Goal: Task Accomplishment & Management: Manage account settings

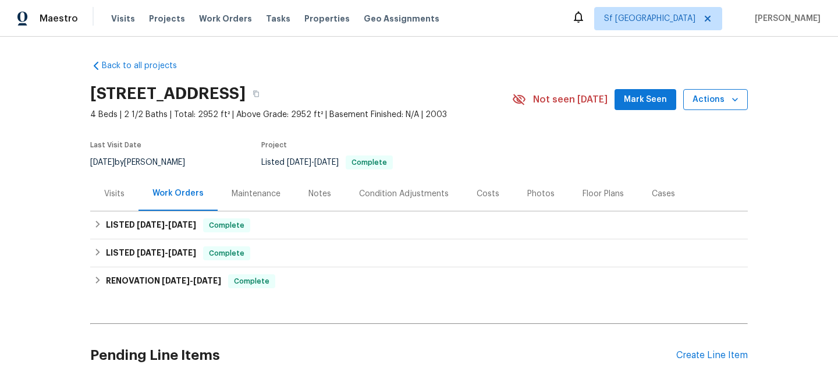
click at [705, 108] on button "Actions" at bounding box center [715, 100] width 65 height 22
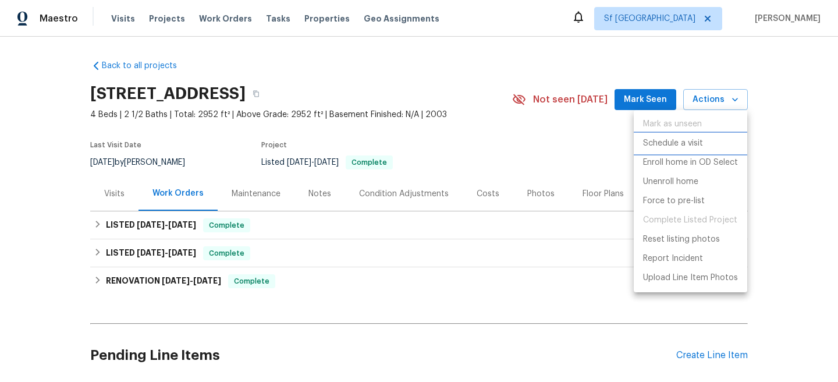
click at [691, 146] on p "Schedule a visit" at bounding box center [673, 143] width 60 height 12
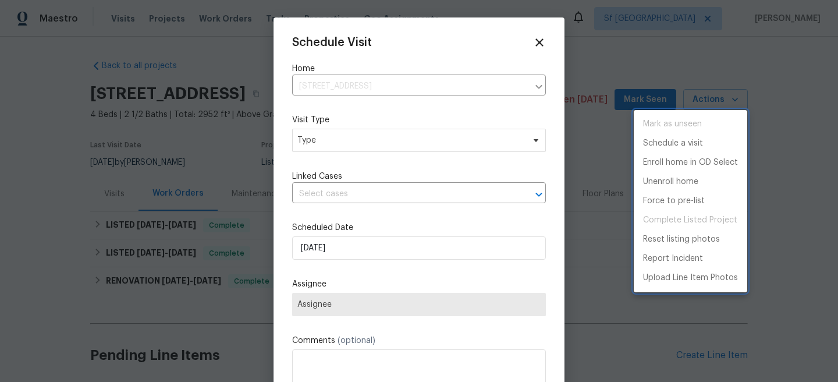
click at [396, 145] on div at bounding box center [419, 191] width 838 height 382
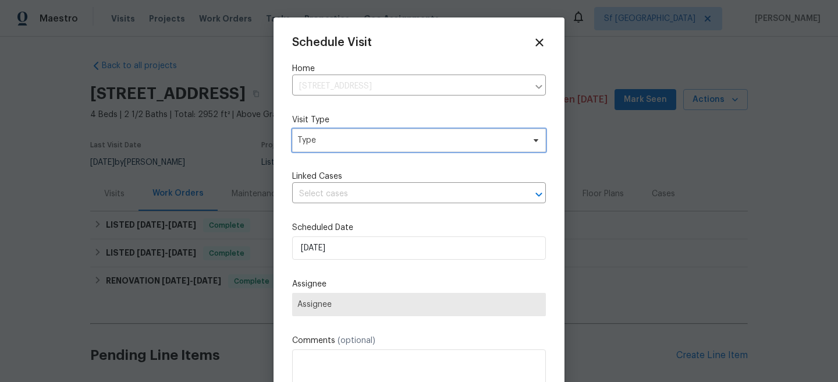
click at [379, 139] on span "Type" at bounding box center [410, 140] width 226 height 12
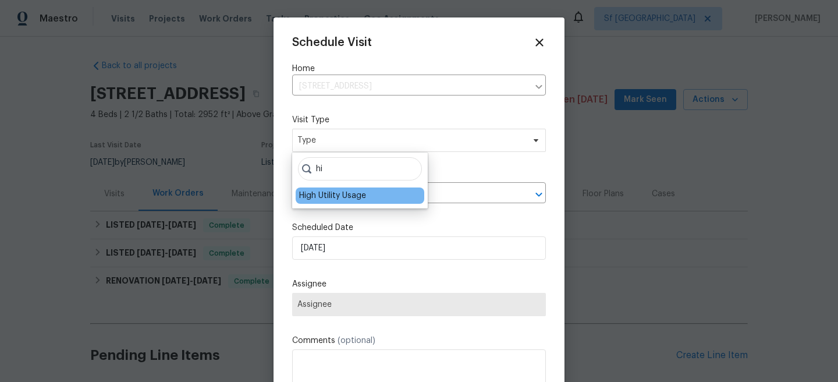
type input "hi"
click at [335, 193] on div "High Utility Usage" at bounding box center [332, 196] width 67 height 12
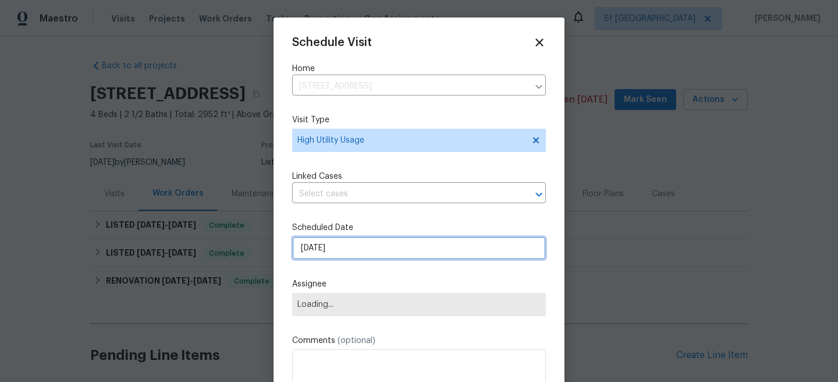
click at [336, 246] on input "[DATE]" at bounding box center [419, 247] width 254 height 23
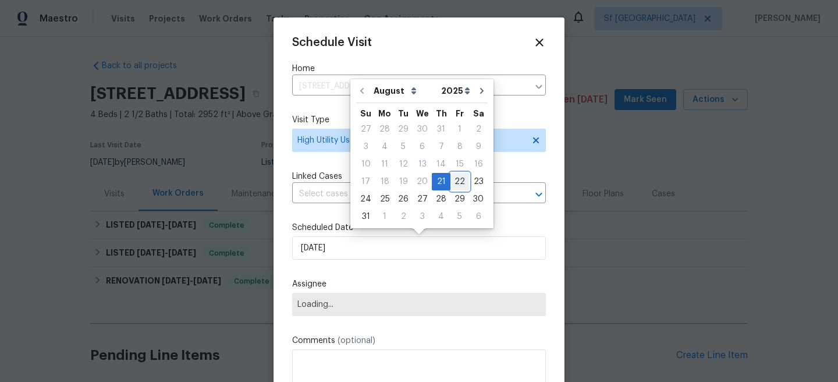
click at [451, 179] on div "22" at bounding box center [459, 181] width 19 height 16
type input "[DATE]"
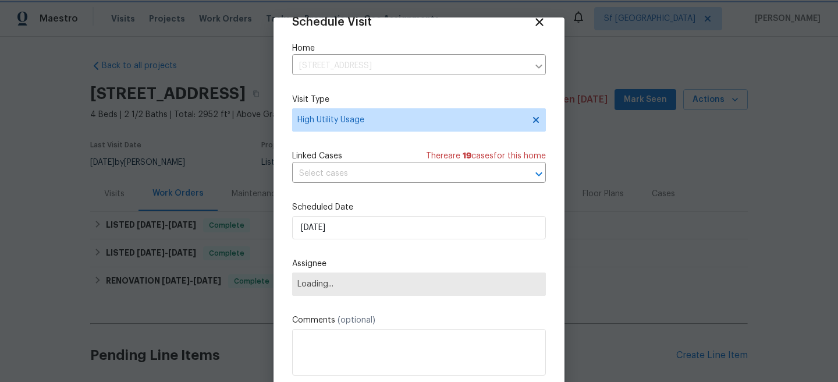
scroll to position [21, 0]
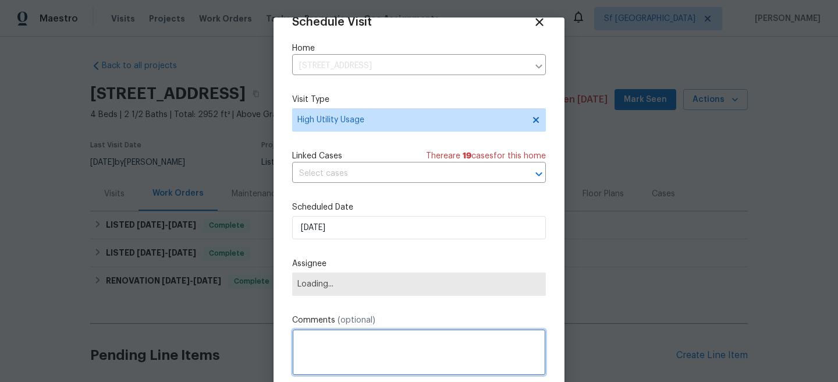
click at [360, 347] on textarea at bounding box center [419, 352] width 254 height 47
paste textarea "Hi team, we received a 3rd high usage Electric bill from a utility company for …"
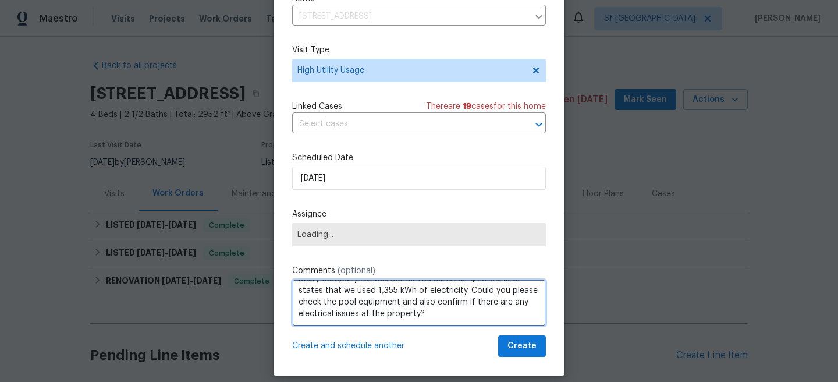
scroll to position [61, 0]
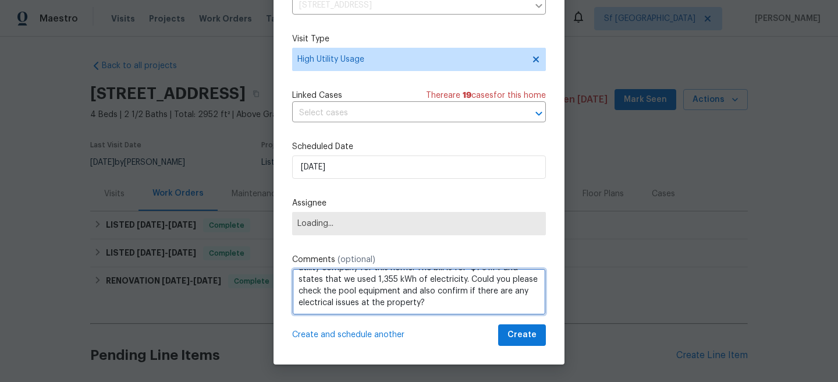
type textarea "Hi team, we received a 3rd high usage Electric bill from a utility company for …"
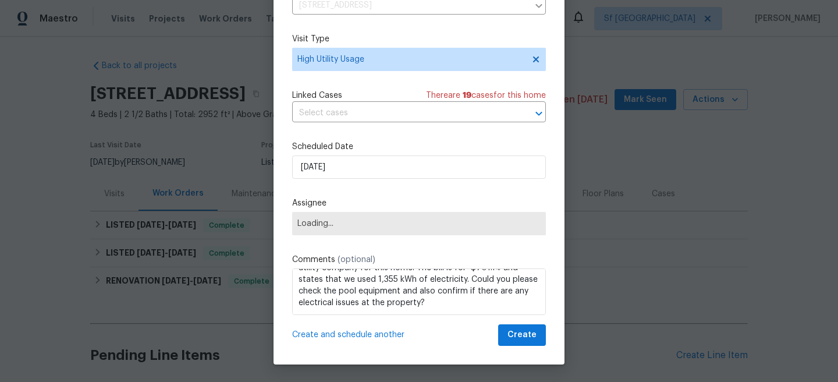
click at [369, 221] on span "Loading..." at bounding box center [418, 223] width 243 height 9
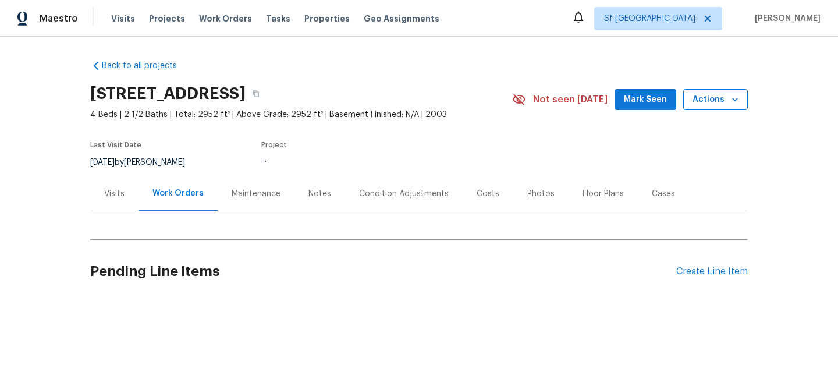
click at [703, 100] on span "Actions" at bounding box center [715, 100] width 46 height 15
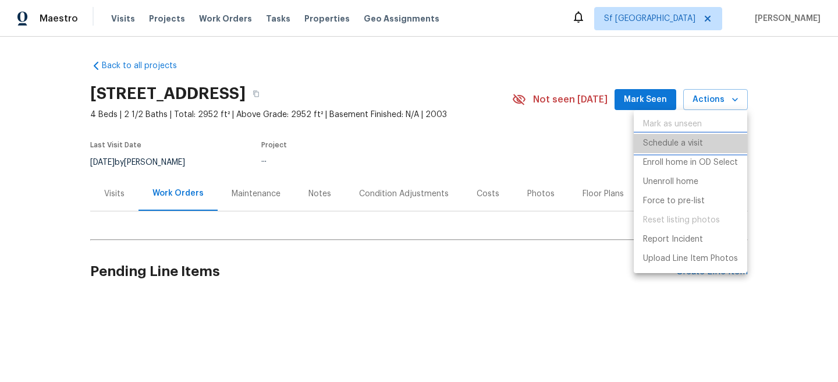
click at [686, 140] on p "Schedule a visit" at bounding box center [673, 143] width 60 height 12
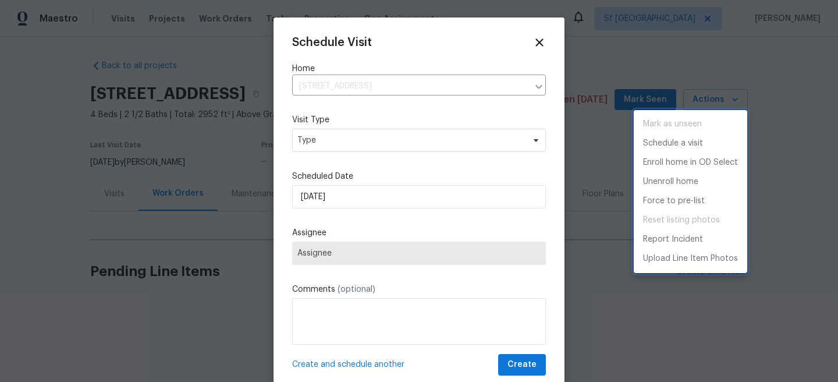
click at [353, 247] on div at bounding box center [419, 191] width 838 height 382
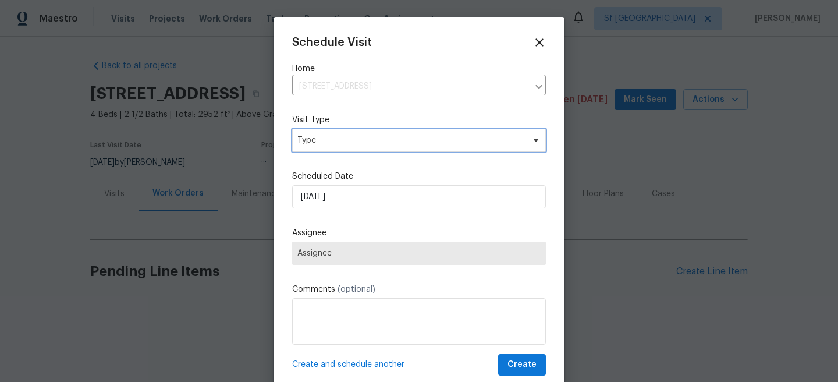
click at [352, 142] on span "Type" at bounding box center [410, 140] width 226 height 12
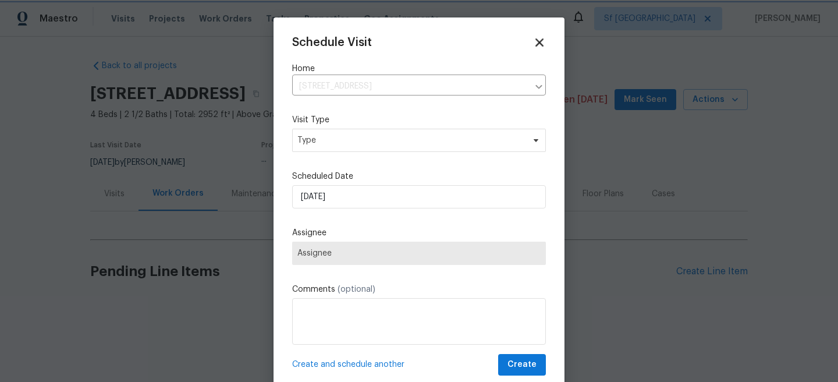
click at [539, 42] on icon at bounding box center [539, 42] width 8 height 8
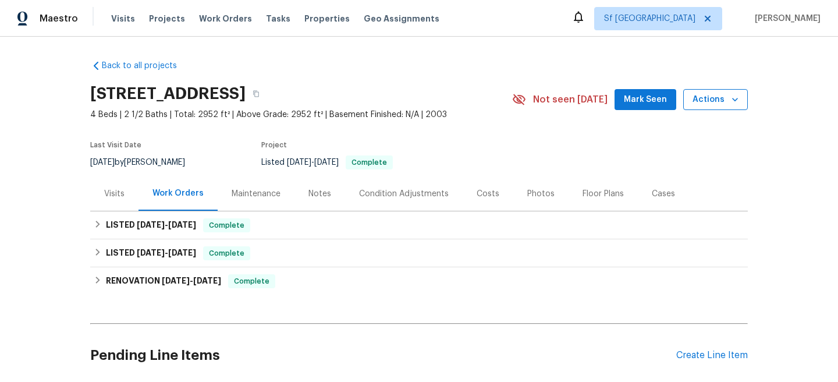
click at [712, 104] on span "Actions" at bounding box center [715, 100] width 46 height 15
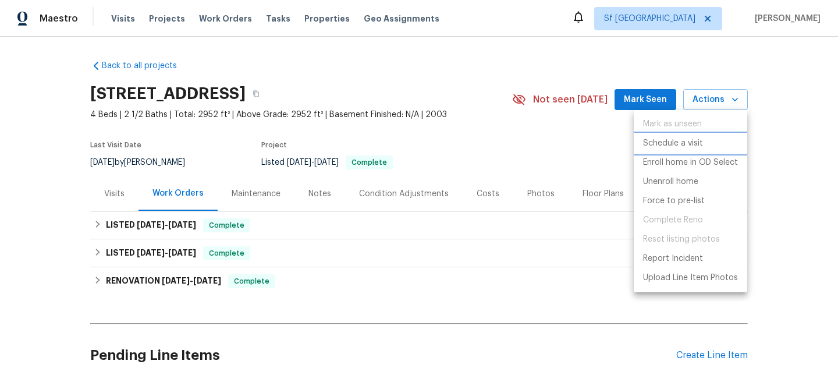
click at [676, 144] on p "Schedule a visit" at bounding box center [673, 143] width 60 height 12
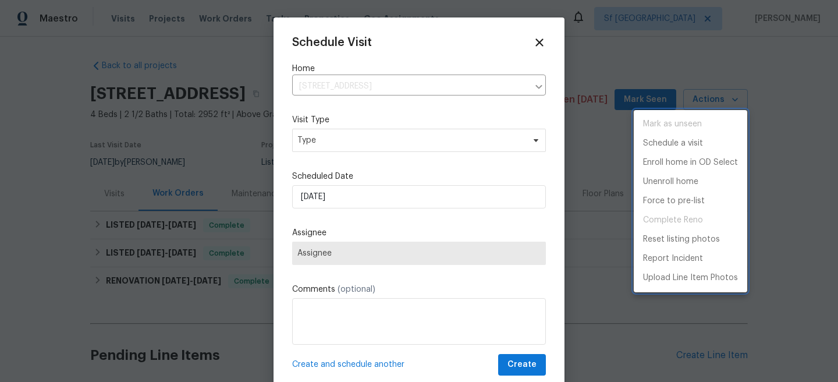
click at [367, 259] on div at bounding box center [419, 191] width 838 height 382
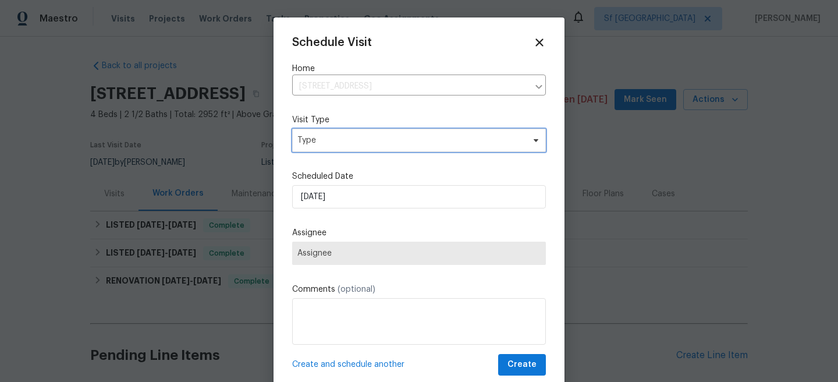
click at [337, 143] on span "Type" at bounding box center [410, 140] width 226 height 12
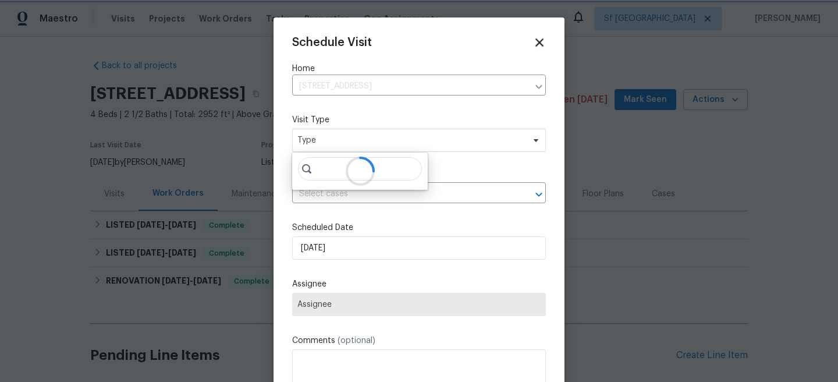
click at [536, 44] on icon at bounding box center [539, 42] width 8 height 8
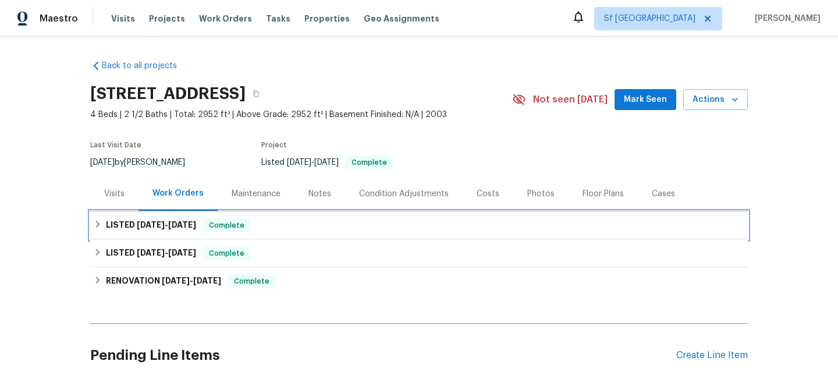
click at [265, 236] on div "LISTED 7/25/25 - 7/28/25 Complete" at bounding box center [419, 225] width 658 height 28
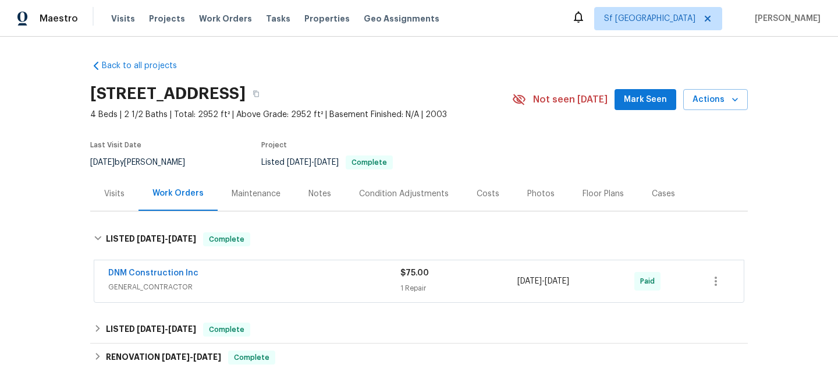
click at [116, 208] on div "Visits" at bounding box center [114, 193] width 48 height 34
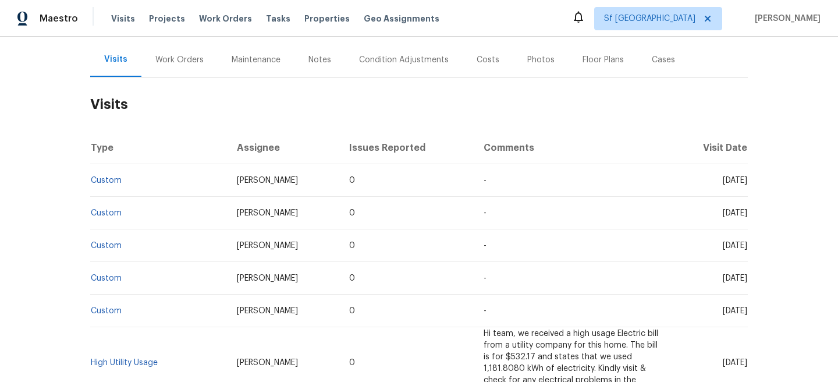
click at [315, 69] on div "Notes" at bounding box center [319, 59] width 51 height 34
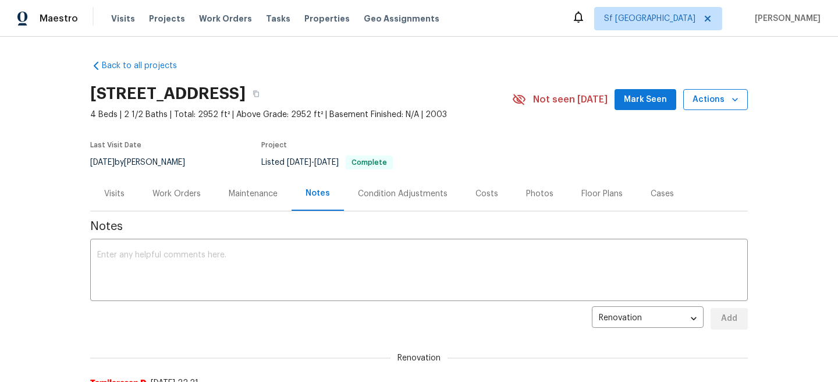
click at [703, 94] on span "Actions" at bounding box center [715, 100] width 46 height 15
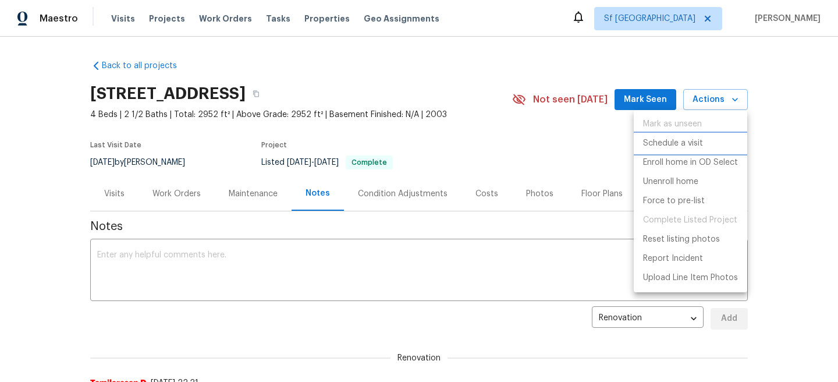
click at [688, 144] on p "Schedule a visit" at bounding box center [673, 143] width 60 height 12
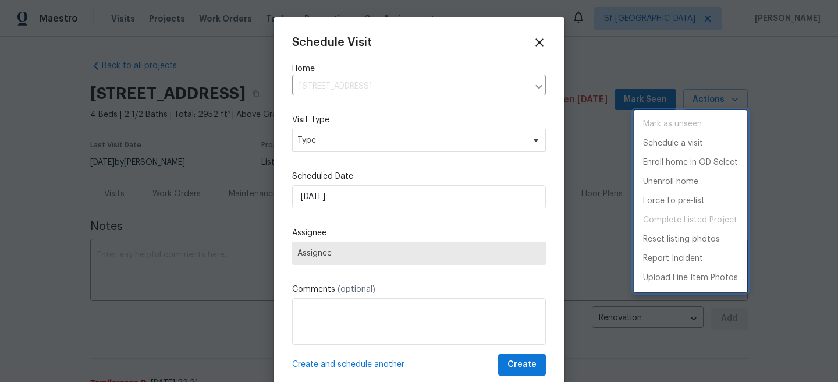
click at [358, 136] on div at bounding box center [419, 191] width 838 height 382
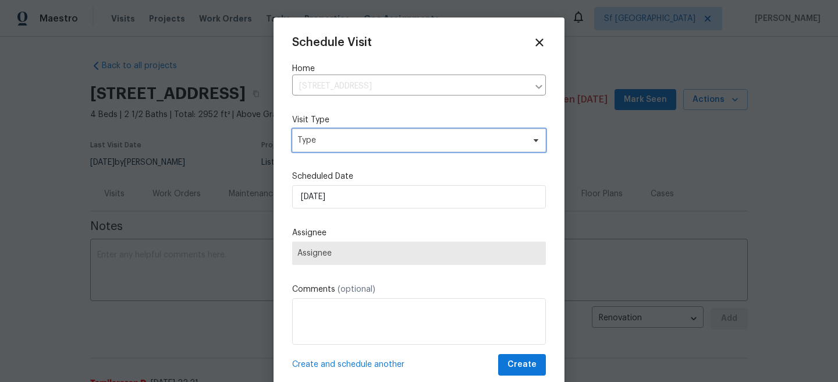
click at [347, 141] on span "Type" at bounding box center [410, 140] width 226 height 12
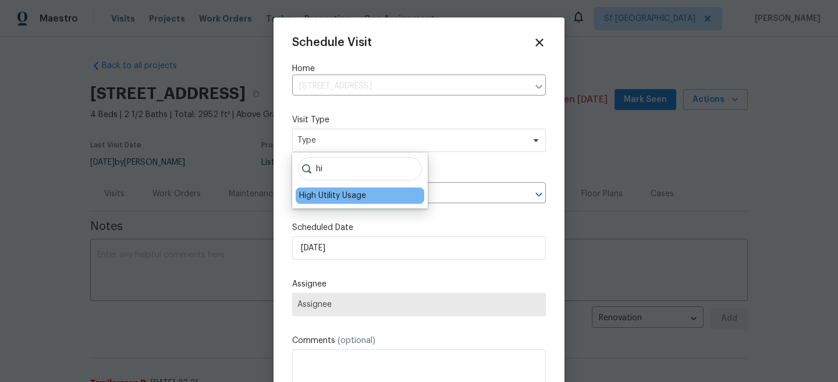
type input "hi"
click at [342, 194] on div "High Utility Usage" at bounding box center [332, 196] width 67 height 12
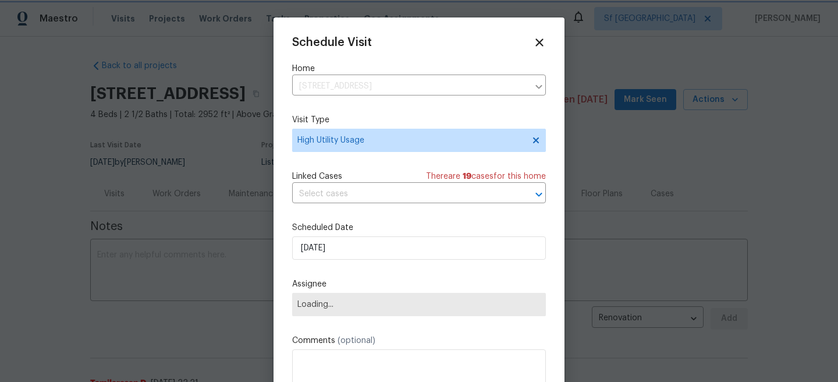
scroll to position [21, 0]
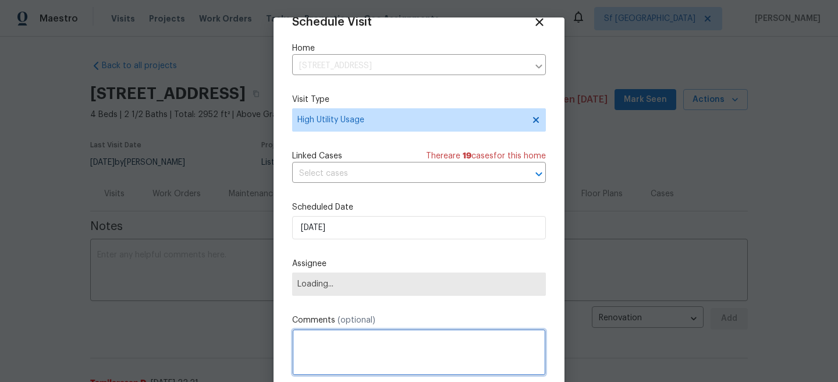
click at [336, 367] on textarea at bounding box center [419, 352] width 254 height 47
paste textarea "Hi team, we received a 3rd high usage Electric bill from a utility company for …"
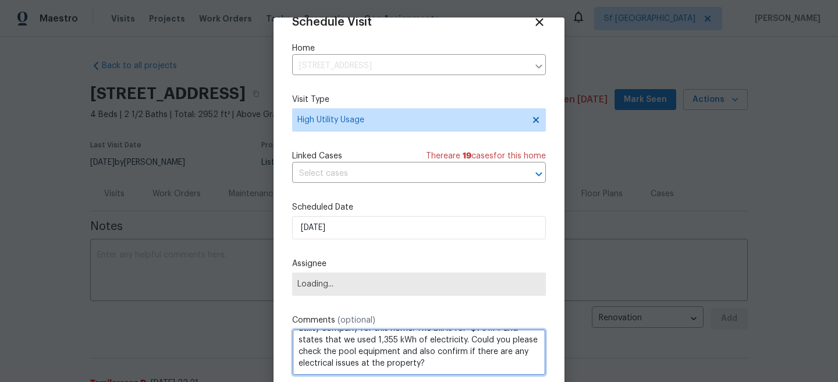
scroll to position [0, 0]
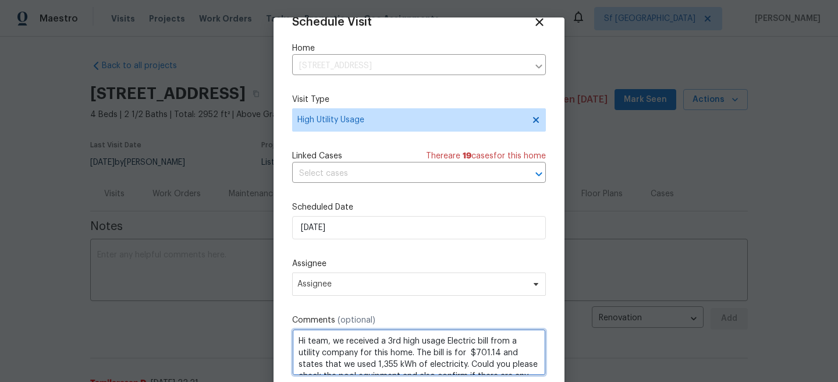
click at [0, 0] on span "$701.14" at bounding box center [0, 0] width 0 height 0
type textarea "Hi team, we received a 3rd high usage Electric bill from a utility company for …"
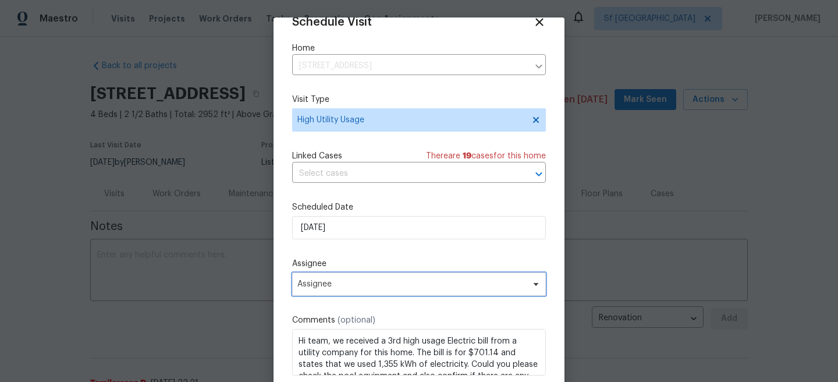
click at [414, 283] on span "Assignee" at bounding box center [411, 283] width 228 height 9
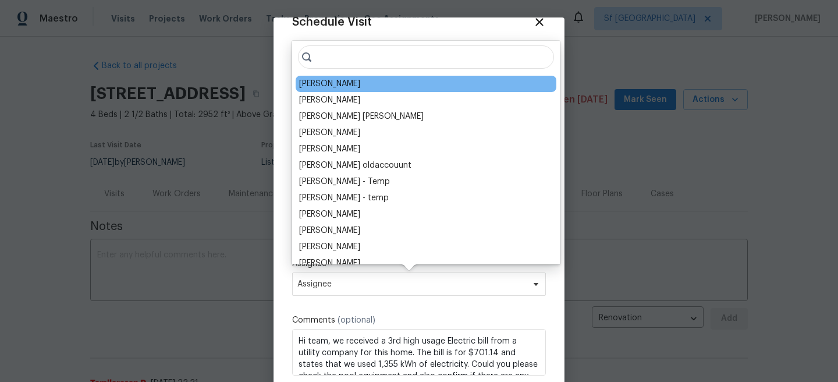
click at [348, 89] on div "[PERSON_NAME]" at bounding box center [329, 84] width 61 height 12
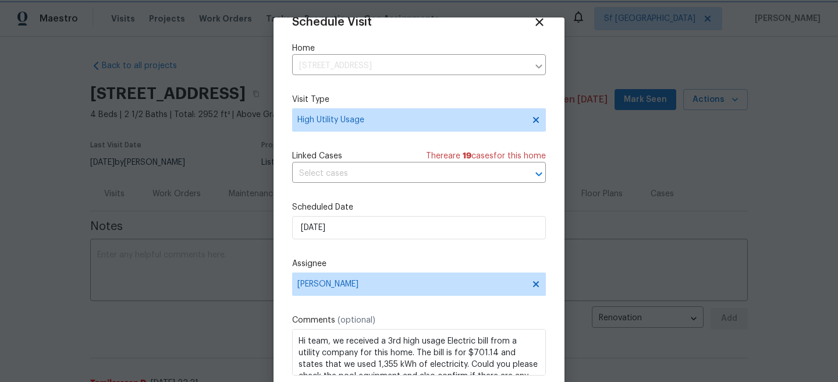
scroll to position [61, 0]
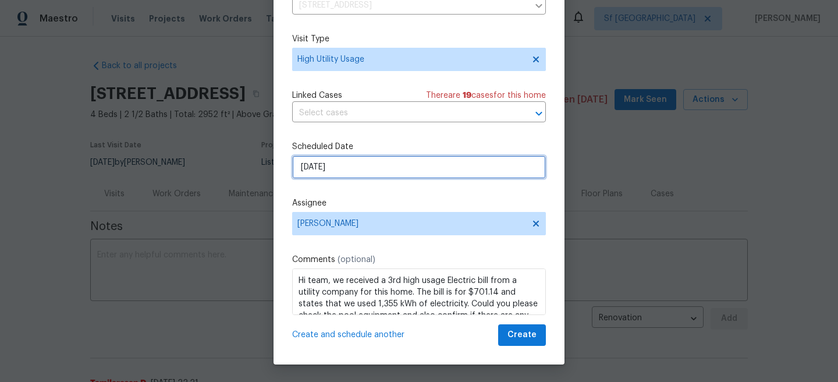
click at [328, 176] on input "[DATE]" at bounding box center [419, 166] width 254 height 23
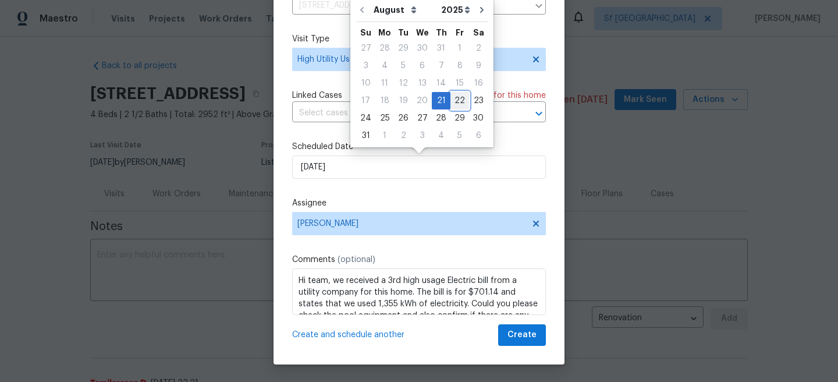
click at [452, 96] on div "22" at bounding box center [459, 101] width 19 height 16
type input "[DATE]"
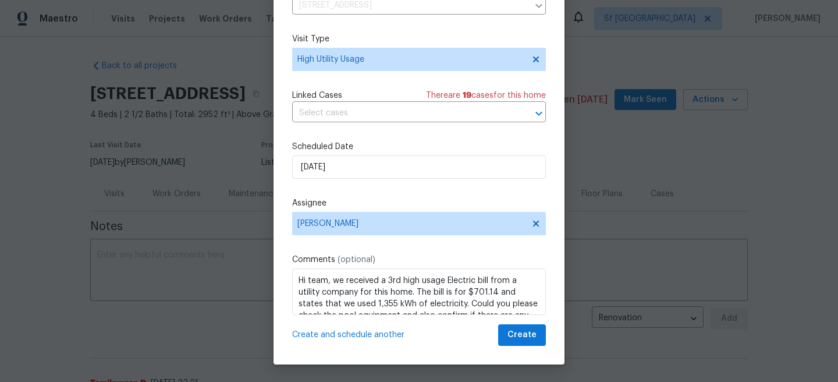
click at [0, 0] on div "We" at bounding box center [0, 0] width 0 height 0
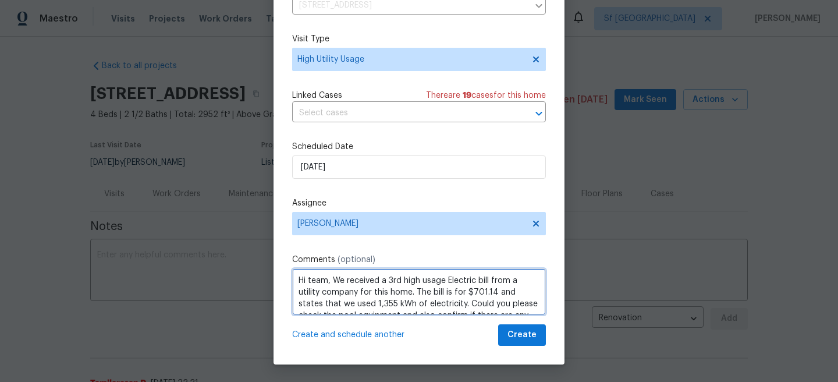
click at [0, 0] on span "electric" at bounding box center [0, 0] width 0 height 0
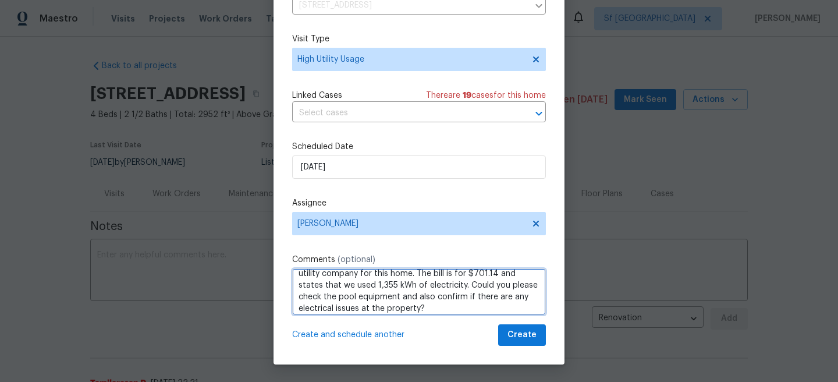
scroll to position [24, 0]
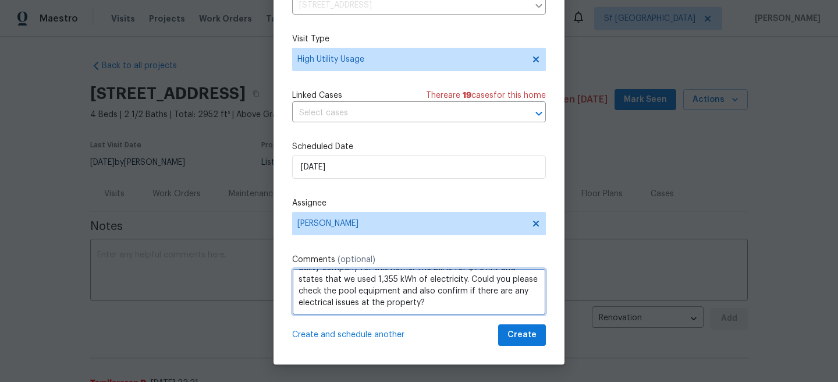
type textarea "Hi team, We received a 3rd high usage electric bill from a utility company for …"
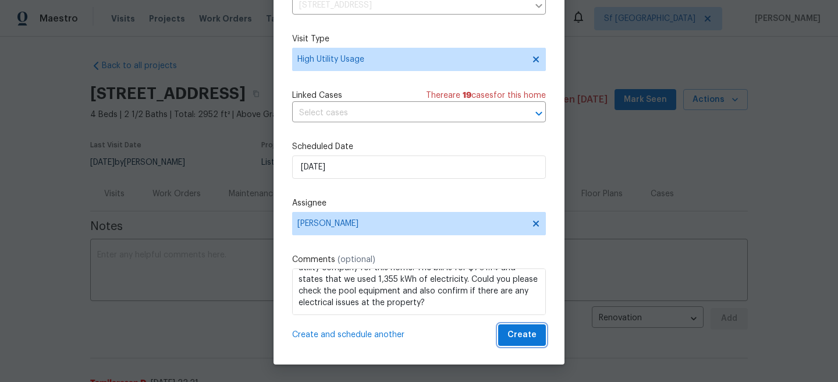
click at [507, 337] on button "Create" at bounding box center [522, 335] width 48 height 22
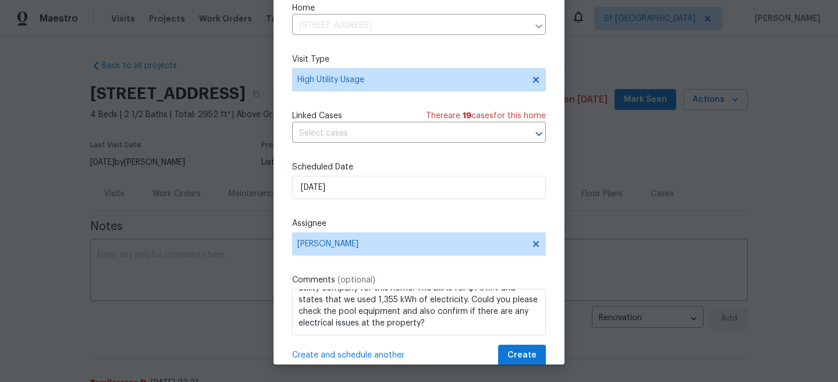
scroll to position [21, 0]
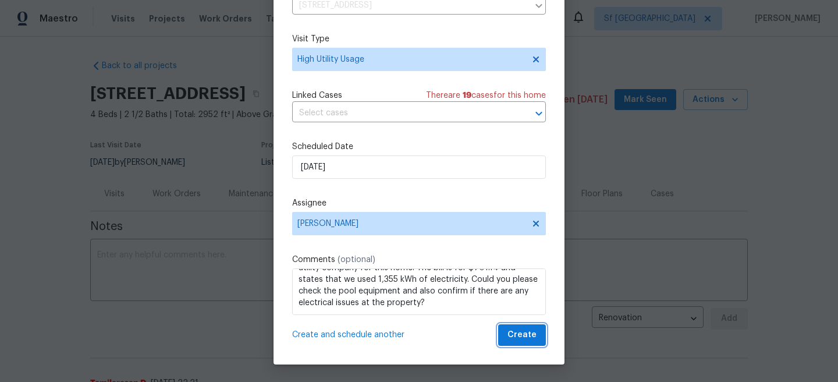
click at [527, 331] on span "Create" at bounding box center [521, 335] width 29 height 15
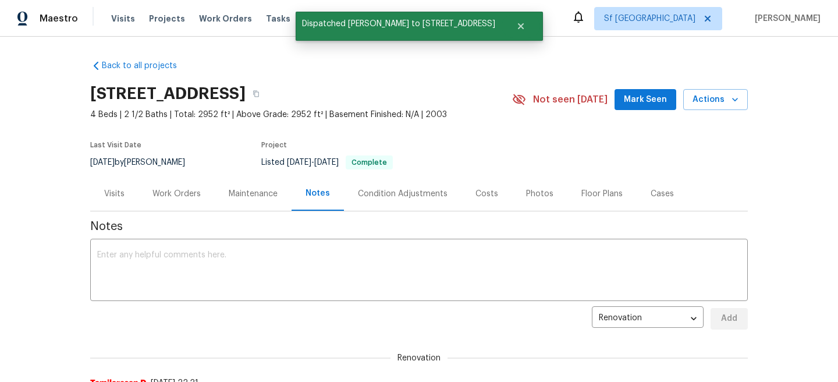
scroll to position [0, 0]
click at [110, 202] on div "Visits" at bounding box center [114, 193] width 48 height 34
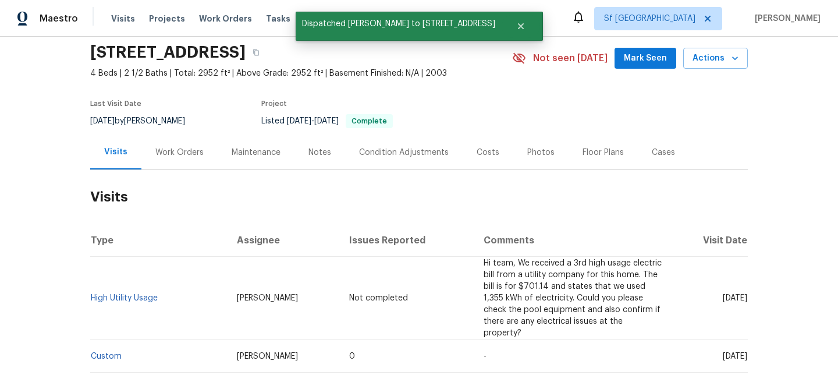
scroll to position [52, 0]
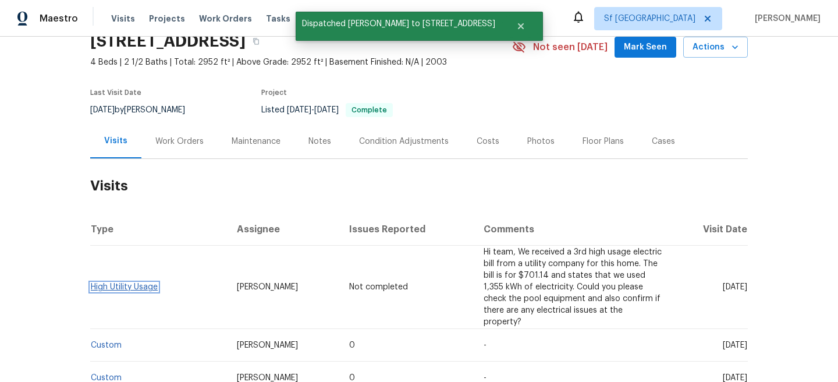
click at [139, 283] on link "High Utility Usage" at bounding box center [124, 287] width 67 height 8
